Goal: Task Accomplishment & Management: Use online tool/utility

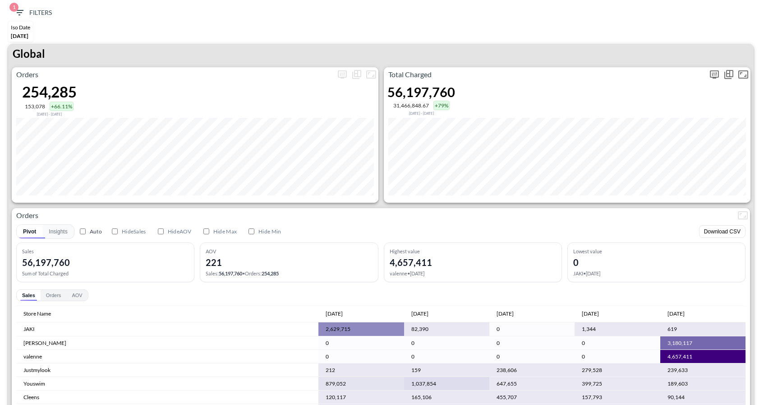
click at [706, 74] on p "Total Charged" at bounding box center [545, 74] width 323 height 11
click at [715, 74] on icon "more" at bounding box center [714, 74] width 11 height 11
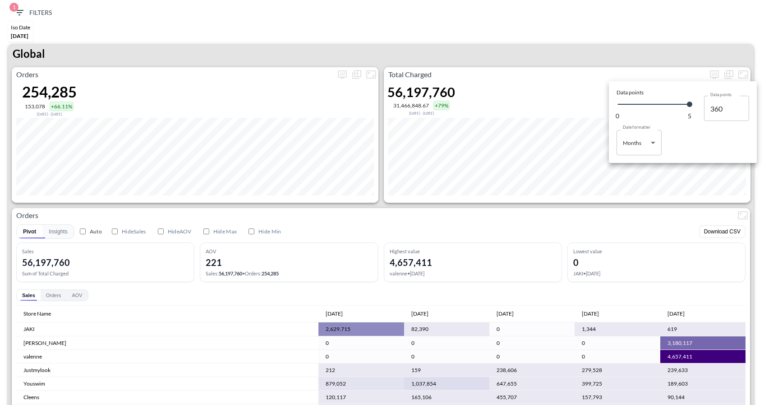
click at [646, 143] on body "BI.P.EYE, Interactive Analytics Dashboards 1 Filters Iso Date May 01, 2025 Glob…" at bounding box center [382, 202] width 764 height 405
click at [633, 169] on div "Days" at bounding box center [630, 165] width 12 height 8
type input "Days"
type input "153"
click at [699, 47] on div at bounding box center [382, 202] width 764 height 405
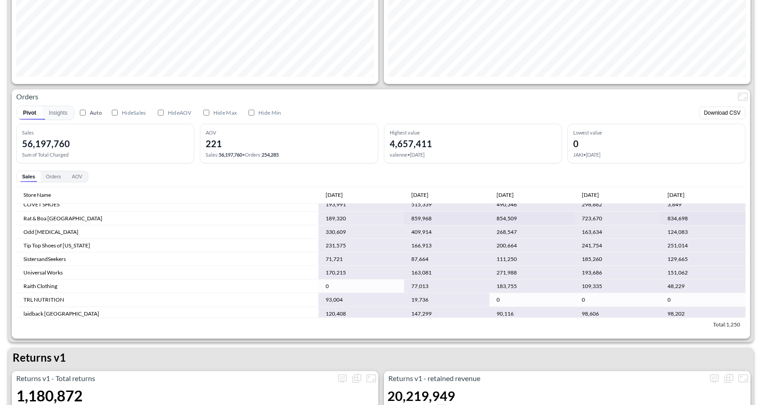
scroll to position [227, 0]
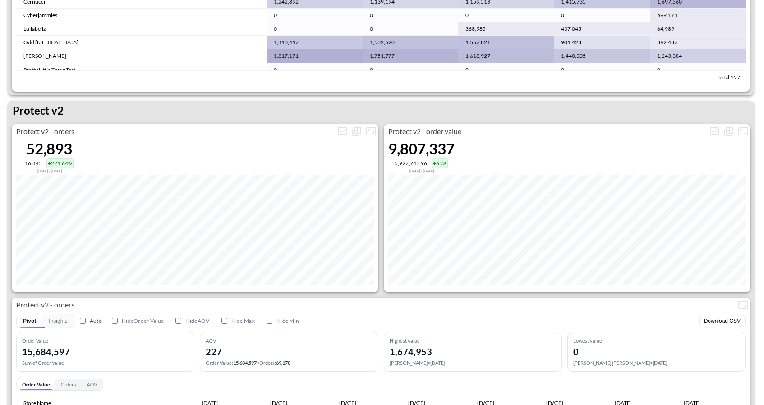
scroll to position [1720, 0]
